Goal: Task Accomplishment & Management: Use online tool/utility

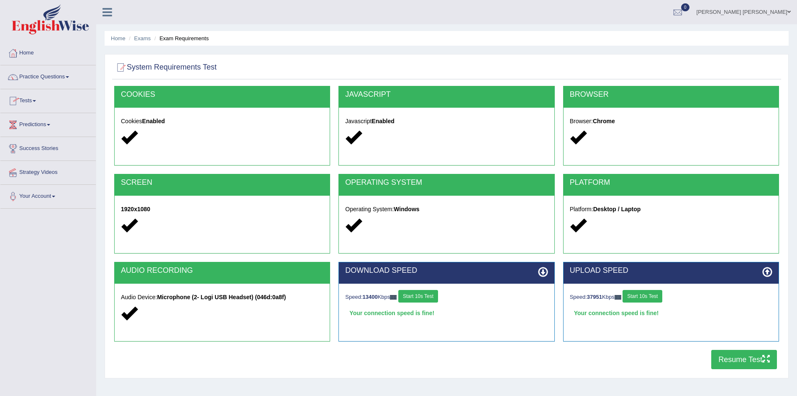
click at [31, 100] on link "Tests" at bounding box center [47, 99] width 95 height 21
click at [30, 134] on link "Take Mock Test" at bounding box center [54, 135] width 78 height 15
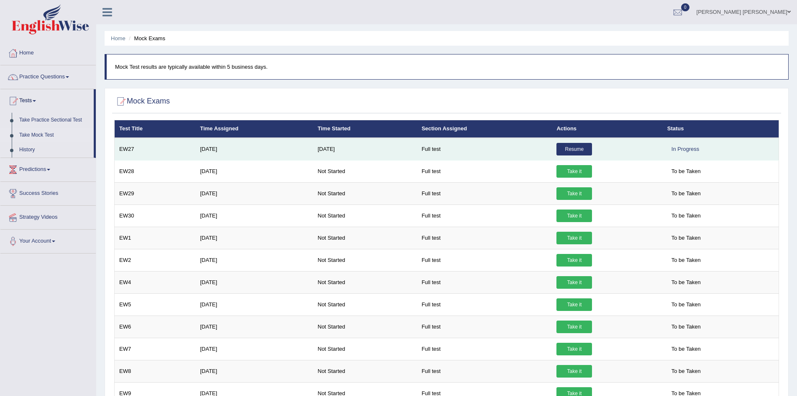
click at [577, 149] on link "Resume" at bounding box center [575, 149] width 36 height 13
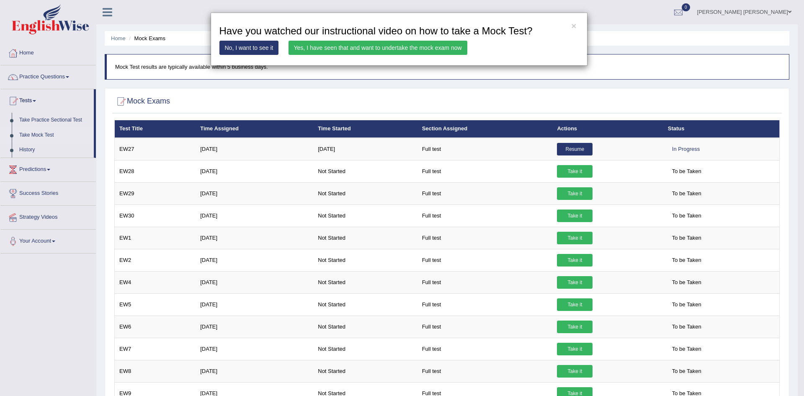
click at [419, 50] on link "Yes, I have seen that and want to undertake the mock exam now" at bounding box center [377, 48] width 179 height 14
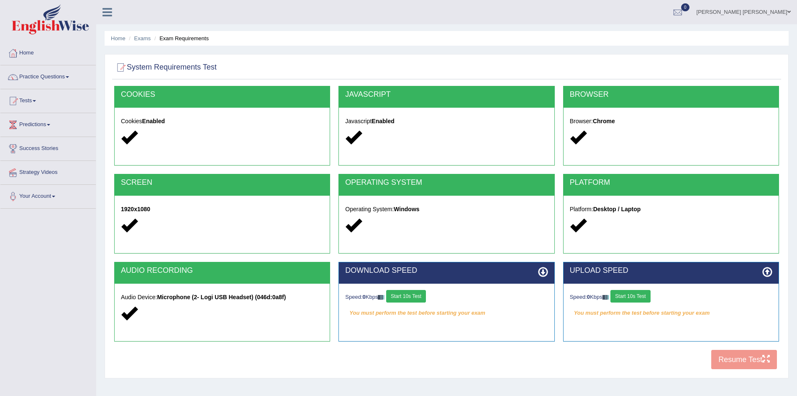
click at [414, 295] on button "Start 10s Test" at bounding box center [406, 296] width 40 height 13
click at [636, 298] on button "Start 10s Test" at bounding box center [631, 296] width 40 height 13
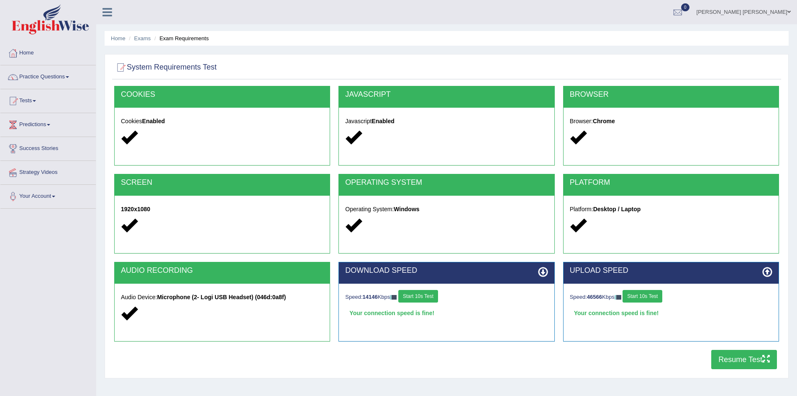
click at [732, 358] on button "Resume Test" at bounding box center [745, 359] width 66 height 19
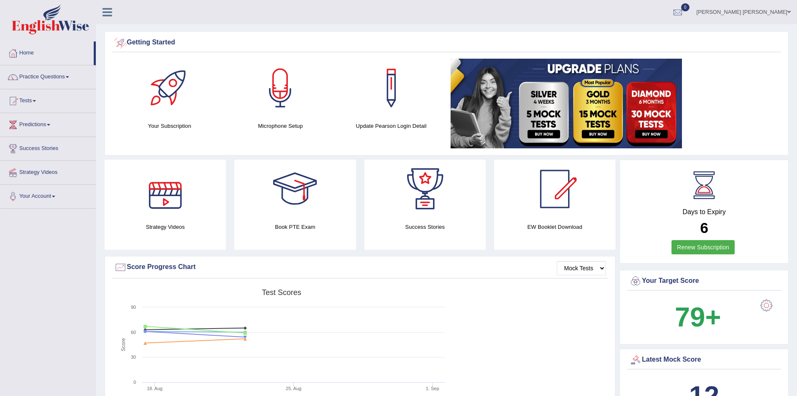
click at [108, 12] on icon at bounding box center [108, 12] width 10 height 11
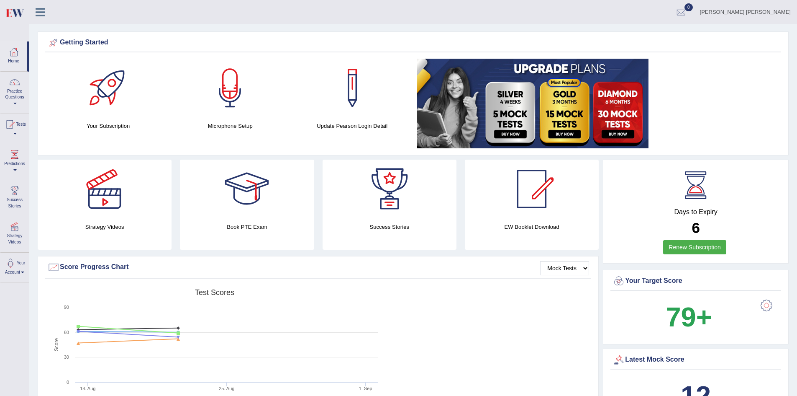
click at [41, 13] on icon at bounding box center [41, 12] width 10 height 11
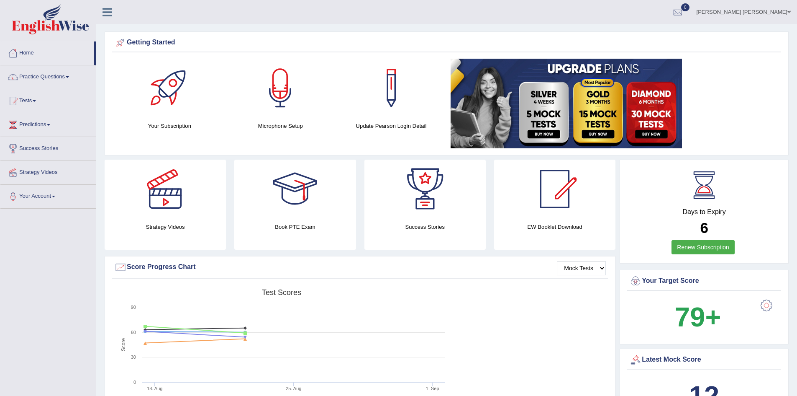
click at [774, 12] on link "Nipen Yogesh Mehta" at bounding box center [744, 11] width 107 height 22
click at [742, 105] on link "Log out" at bounding box center [744, 99] width 105 height 19
